Goal: Contribute content: Contribute content

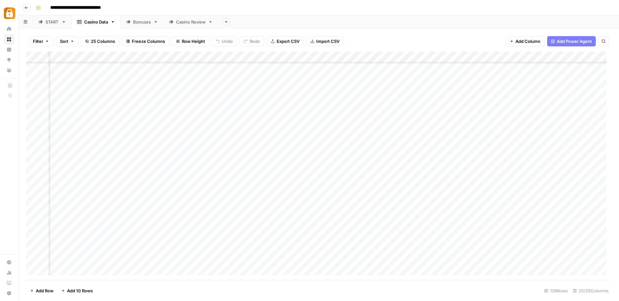
scroll to position [1321, 949]
click at [319, 10] on div "**********" at bounding box center [322, 8] width 579 height 10
click at [45, 24] on div "START" at bounding box center [48, 22] width 21 height 6
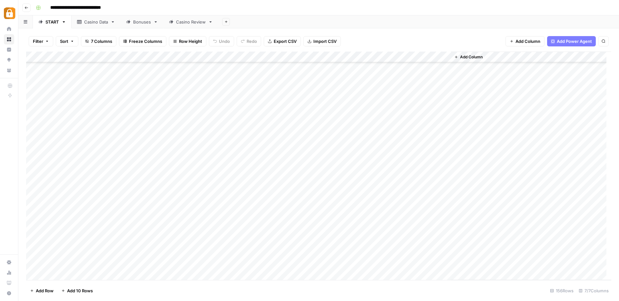
type input "**********"
click at [75, 166] on div "Add Column" at bounding box center [318, 166] width 585 height 229
click at [247, 169] on div "Add Column" at bounding box center [318, 166] width 585 height 229
click at [247, 180] on div "Add Column" at bounding box center [318, 166] width 585 height 229
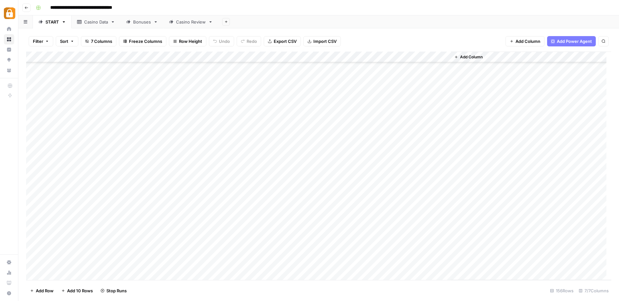
click at [246, 202] on div "Add Column" at bounding box center [318, 166] width 585 height 229
click at [97, 25] on div "Casino Data" at bounding box center [96, 22] width 24 height 6
click at [157, 235] on div "Add Column" at bounding box center [318, 166] width 585 height 229
click at [155, 250] on div "Add Column" at bounding box center [318, 166] width 585 height 229
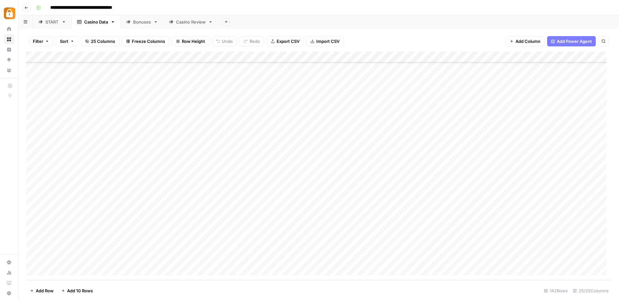
click at [155, 260] on div "Add Column" at bounding box center [318, 166] width 585 height 229
click at [84, 237] on div "Add Column" at bounding box center [318, 166] width 585 height 229
drag, startPoint x: 84, startPoint y: 236, endPoint x: 66, endPoint y: 237, distance: 18.4
click at [66, 237] on textarea "**********" at bounding box center [99, 237] width 103 height 9
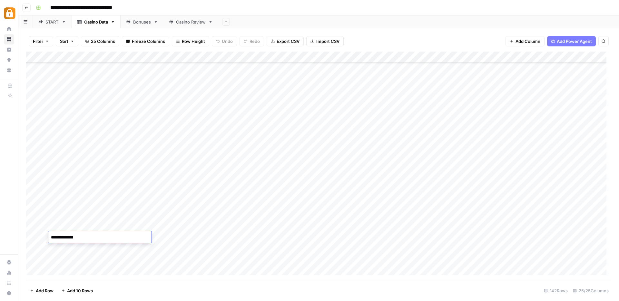
type textarea "*******"
click at [81, 248] on div "Add Column" at bounding box center [318, 166] width 585 height 229
type textarea "*******"
click at [80, 259] on div "Add Column" at bounding box center [318, 166] width 585 height 229
click at [80, 259] on textarea "**********" at bounding box center [99, 259] width 103 height 9
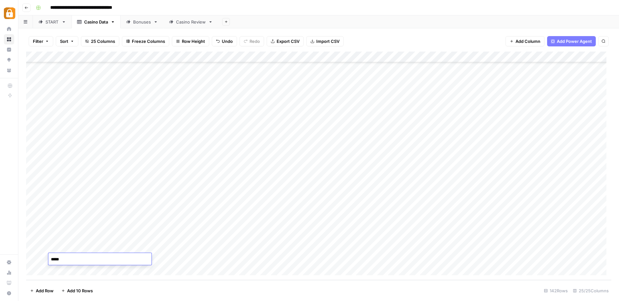
type textarea "******"
drag, startPoint x: 440, startPoint y: 236, endPoint x: 441, endPoint y: 247, distance: 10.7
click at [441, 247] on div "Add Column" at bounding box center [318, 166] width 585 height 229
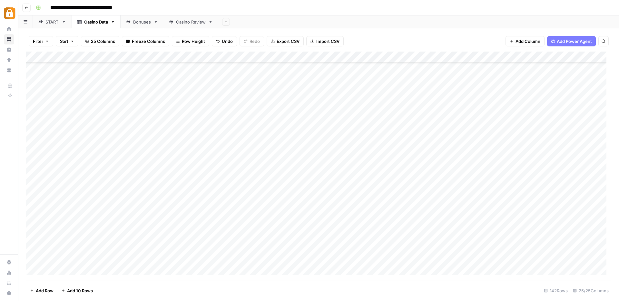
click at [184, 24] on div "Casino Review" at bounding box center [191, 22] width 30 height 6
click at [101, 25] on link "Casino Data" at bounding box center [96, 21] width 49 height 13
drag, startPoint x: 86, startPoint y: 237, endPoint x: 91, endPoint y: 259, distance: 22.5
click at [91, 259] on div "Add Column" at bounding box center [318, 166] width 585 height 229
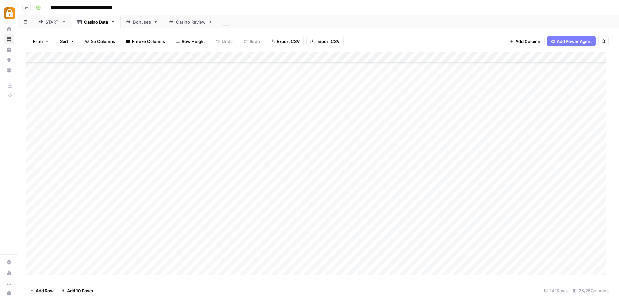
click at [194, 21] on div "Casino Review" at bounding box center [191, 22] width 30 height 6
click at [54, 270] on div "Add Column" at bounding box center [318, 166] width 585 height 229
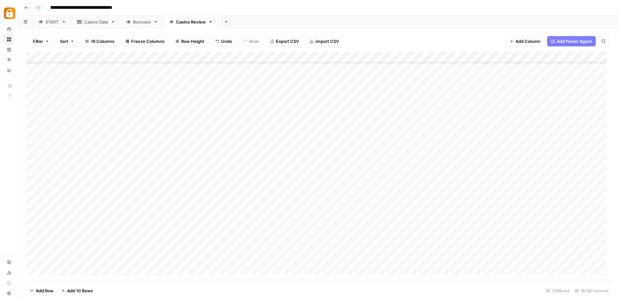
click at [55, 270] on div "Add Column" at bounding box center [318, 166] width 585 height 229
drag, startPoint x: 138, startPoint y: 192, endPoint x: 136, endPoint y: 218, distance: 25.8
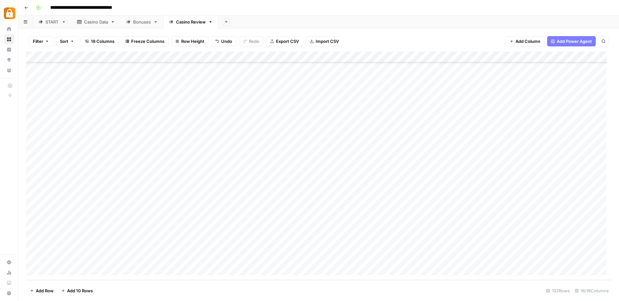
click at [136, 218] on div "Add Column" at bounding box center [318, 166] width 585 height 229
click at [136, 234] on div "Add Column" at bounding box center [318, 166] width 585 height 229
click at [97, 183] on div "Add Column" at bounding box center [318, 166] width 585 height 229
drag, startPoint x: 106, startPoint y: 187, endPoint x: 108, endPoint y: 214, distance: 27.5
click at [108, 214] on div "Add Column" at bounding box center [318, 166] width 585 height 229
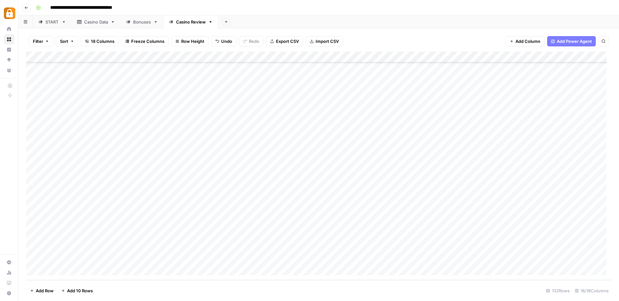
drag, startPoint x: 116, startPoint y: 231, endPoint x: 122, endPoint y: 231, distance: 5.8
click at [116, 231] on div "Add Column" at bounding box center [318, 166] width 585 height 229
click at [220, 193] on div "Add Column" at bounding box center [318, 166] width 585 height 229
click at [219, 203] on div "Add Column" at bounding box center [318, 166] width 585 height 229
click at [220, 214] on div "Add Column" at bounding box center [318, 166] width 585 height 229
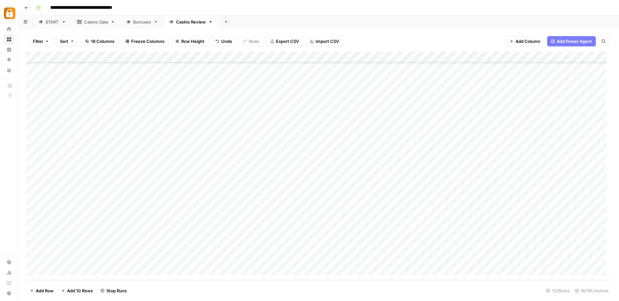
drag, startPoint x: 314, startPoint y: 235, endPoint x: 317, endPoint y: 242, distance: 7.4
click at [314, 235] on div "Add Column" at bounding box center [318, 166] width 585 height 229
click at [321, 228] on div "Add Column" at bounding box center [318, 166] width 585 height 229
click at [481, 192] on div "Add Column" at bounding box center [318, 166] width 585 height 229
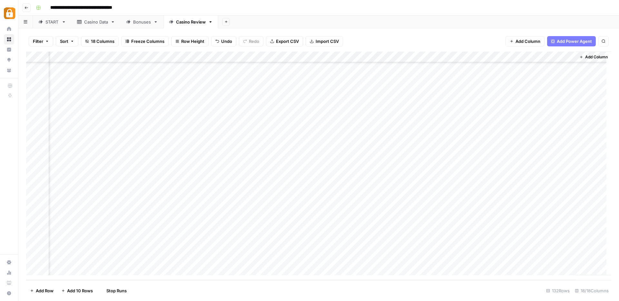
click at [484, 203] on div "Add Column" at bounding box center [318, 166] width 585 height 229
click at [484, 214] on div "Add Column" at bounding box center [318, 166] width 585 height 229
click at [343, 251] on div "Add Column" at bounding box center [318, 166] width 585 height 229
click at [55, 24] on div "START" at bounding box center [52, 22] width 14 height 6
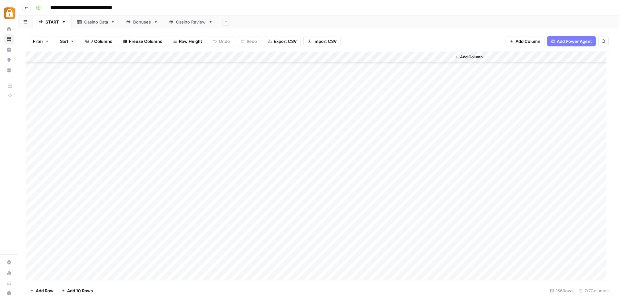
scroll to position [1367, 0]
click at [96, 168] on div "Add Column" at bounding box center [318, 166] width 585 height 229
click at [246, 170] on div "Add Column" at bounding box center [318, 166] width 585 height 229
click at [248, 178] on div "Add Column" at bounding box center [318, 166] width 585 height 229
click at [98, 24] on div "Casino Data" at bounding box center [96, 22] width 24 height 6
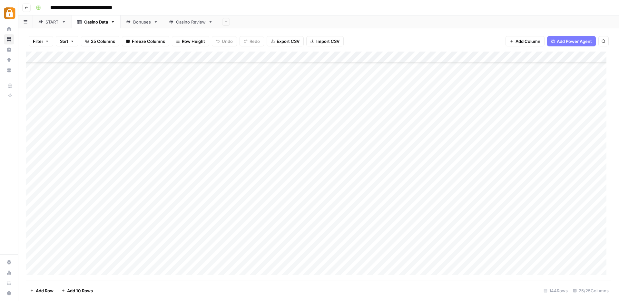
scroll to position [1376, 0]
click at [95, 260] on div "Add Column" at bounding box center [318, 166] width 585 height 229
drag, startPoint x: 94, startPoint y: 260, endPoint x: 74, endPoint y: 259, distance: 20.0
click at [74, 259] on textarea "**********" at bounding box center [99, 259] width 103 height 9
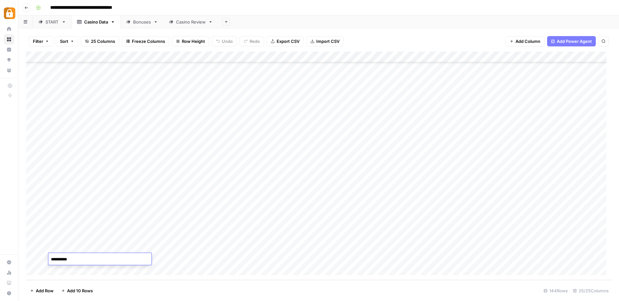
type textarea "*********"
drag, startPoint x: 84, startPoint y: 249, endPoint x: 82, endPoint y: 257, distance: 7.9
click at [82, 257] on div "Add Column" at bounding box center [318, 166] width 585 height 229
click at [189, 24] on div "Casino Review" at bounding box center [191, 22] width 30 height 6
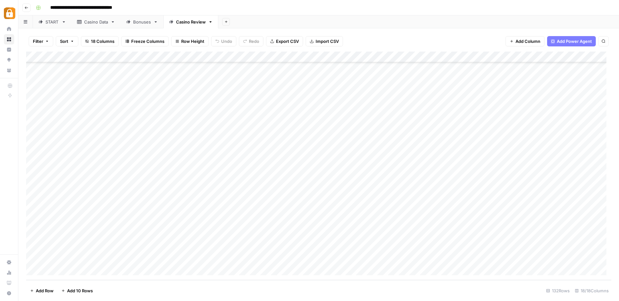
drag, startPoint x: 120, startPoint y: 226, endPoint x: 120, endPoint y: 233, distance: 6.8
click at [120, 233] on div "Add Column" at bounding box center [318, 166] width 585 height 229
click at [119, 233] on div "Add Column" at bounding box center [318, 166] width 585 height 229
drag, startPoint x: 126, startPoint y: 224, endPoint x: 126, endPoint y: 234, distance: 10.3
click at [126, 234] on div "Add Column" at bounding box center [318, 166] width 585 height 229
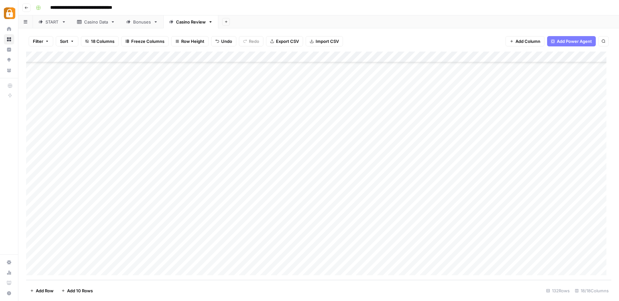
click at [222, 226] on div "Add Column" at bounding box center [318, 166] width 585 height 229
click at [220, 237] on div "Add Column" at bounding box center [318, 166] width 585 height 229
click at [481, 225] on div "Add Column" at bounding box center [318, 166] width 585 height 229
click at [485, 234] on div "Add Column" at bounding box center [318, 166] width 585 height 229
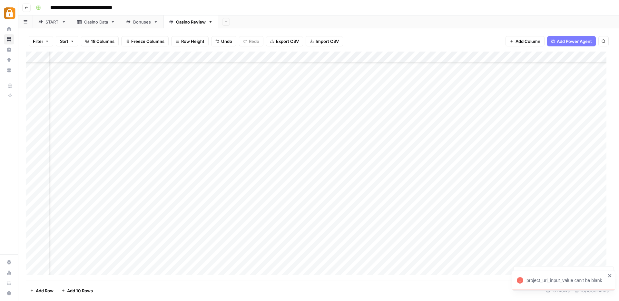
scroll to position [1245, 0]
click at [98, 218] on div "Add Column" at bounding box center [318, 166] width 585 height 229
drag, startPoint x: 105, startPoint y: 220, endPoint x: 104, endPoint y: 236, distance: 15.9
click at [104, 236] on div "Add Column" at bounding box center [318, 166] width 585 height 229
click at [343, 263] on div "Add Column" at bounding box center [318, 166] width 585 height 229
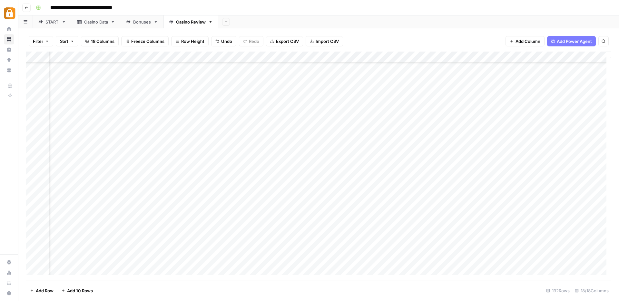
scroll to position [1245, 752]
click at [483, 227] on div "Add Column" at bounding box center [318, 166] width 585 height 229
click at [482, 237] on div "Add Column" at bounding box center [318, 166] width 585 height 229
click at [101, 25] on div "Casino Data" at bounding box center [96, 22] width 24 height 6
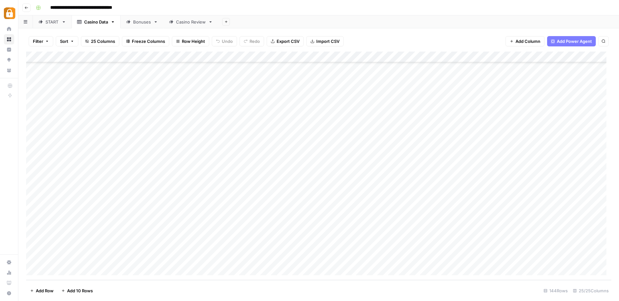
click at [35, 236] on div "Add Column" at bounding box center [318, 166] width 585 height 229
click at [315, 236] on div "Add Column" at bounding box center [318, 166] width 585 height 229
click at [396, 237] on div "Add Column" at bounding box center [318, 166] width 585 height 229
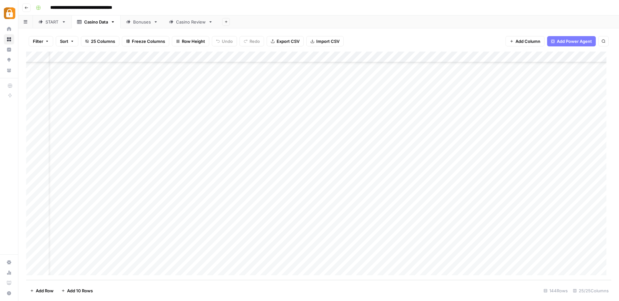
scroll to position [1376, 0]
click at [33, 213] on div "Add Column" at bounding box center [318, 166] width 585 height 229
click at [390, 210] on div "Add Column" at bounding box center [318, 166] width 585 height 229
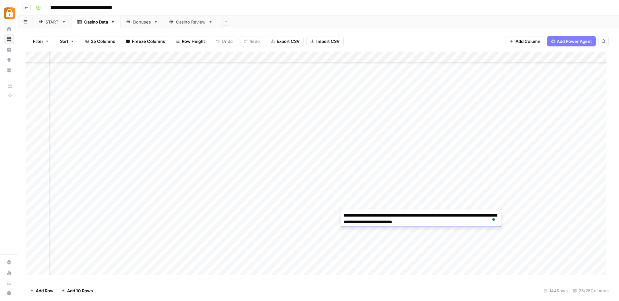
click at [241, 9] on div "**********" at bounding box center [322, 8] width 579 height 10
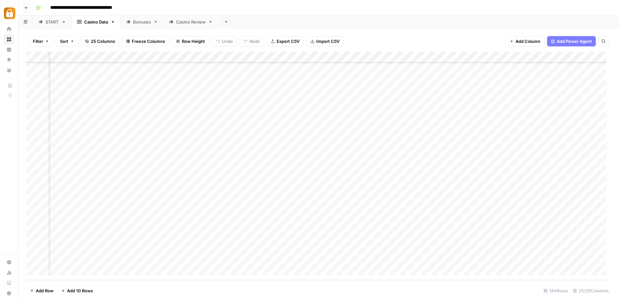
scroll to position [1376, 0]
click at [33, 212] on div "Add Column" at bounding box center [318, 166] width 585 height 229
click at [56, 23] on div "START" at bounding box center [52, 22] width 14 height 6
click at [103, 25] on link "Casino Data" at bounding box center [96, 21] width 49 height 13
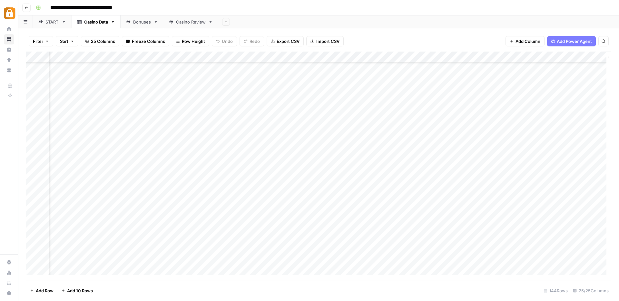
scroll to position [1376, 1051]
click at [184, 21] on div "Casino Review" at bounding box center [191, 22] width 30 height 6
click at [52, 19] on div "START" at bounding box center [52, 22] width 14 height 6
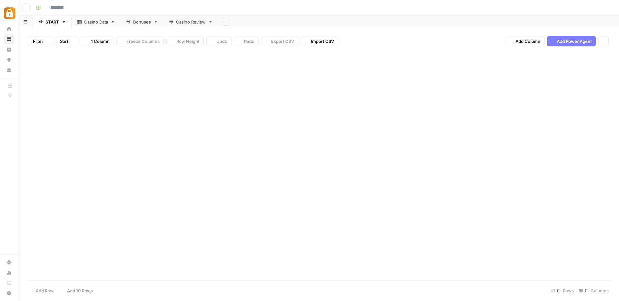
type input "**********"
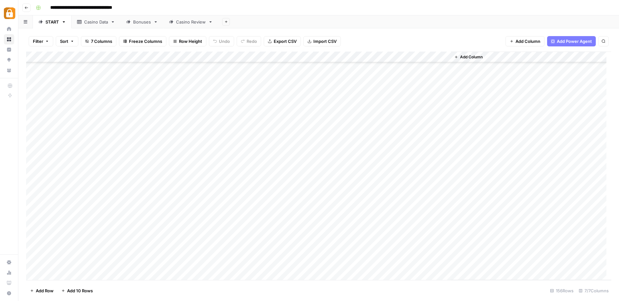
scroll to position [1503, 0]
click at [97, 22] on div "Casino Data" at bounding box center [96, 22] width 24 height 6
click at [159, 225] on div "Add Column" at bounding box center [318, 166] width 585 height 229
